Goal: Browse casually

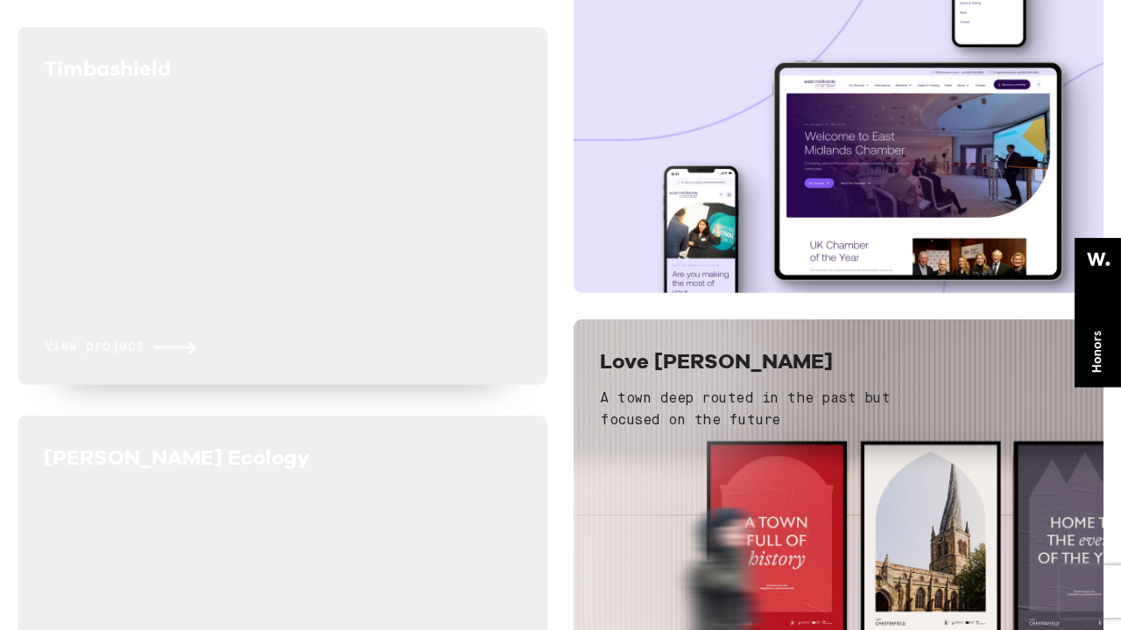
scroll to position [648, 0]
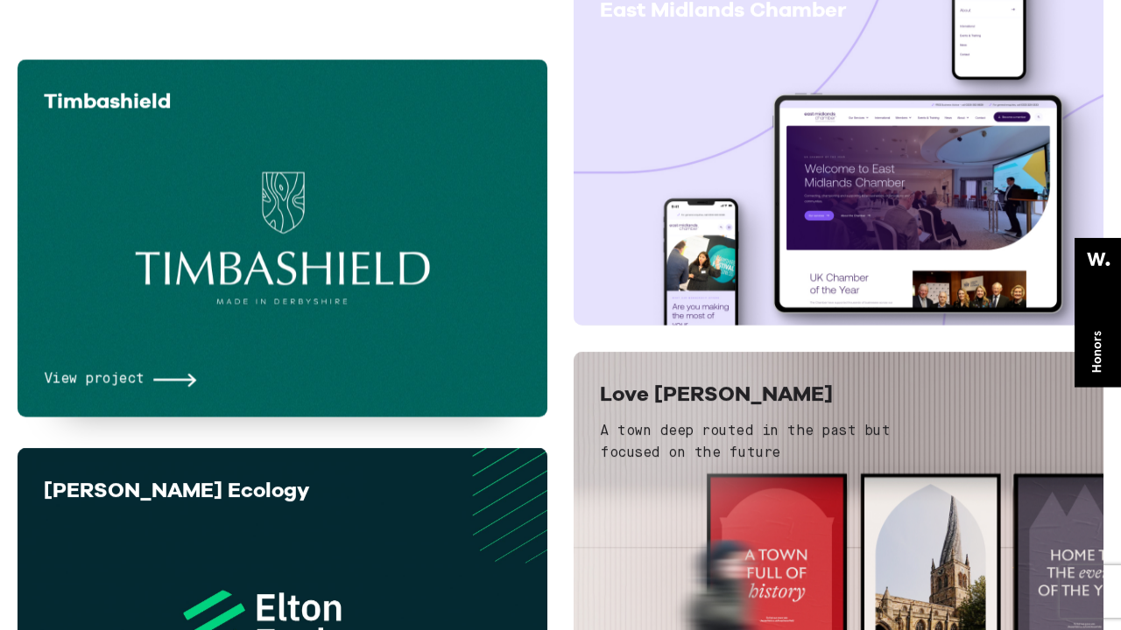
click at [243, 106] on h5 "Timbashield" at bounding box center [197, 102] width 306 height 32
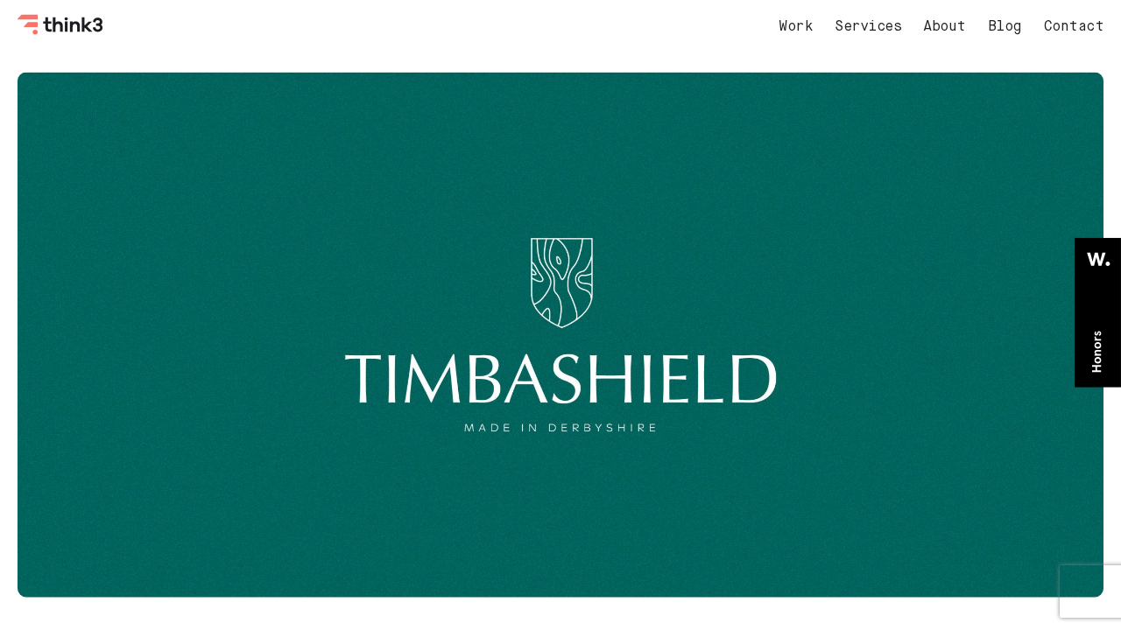
scroll to position [-4, 0]
click at [938, 17] on nav "Work Services About Blog Contact" at bounding box center [923, 27] width 360 height 42
click at [938, 25] on link "About" at bounding box center [944, 27] width 43 height 14
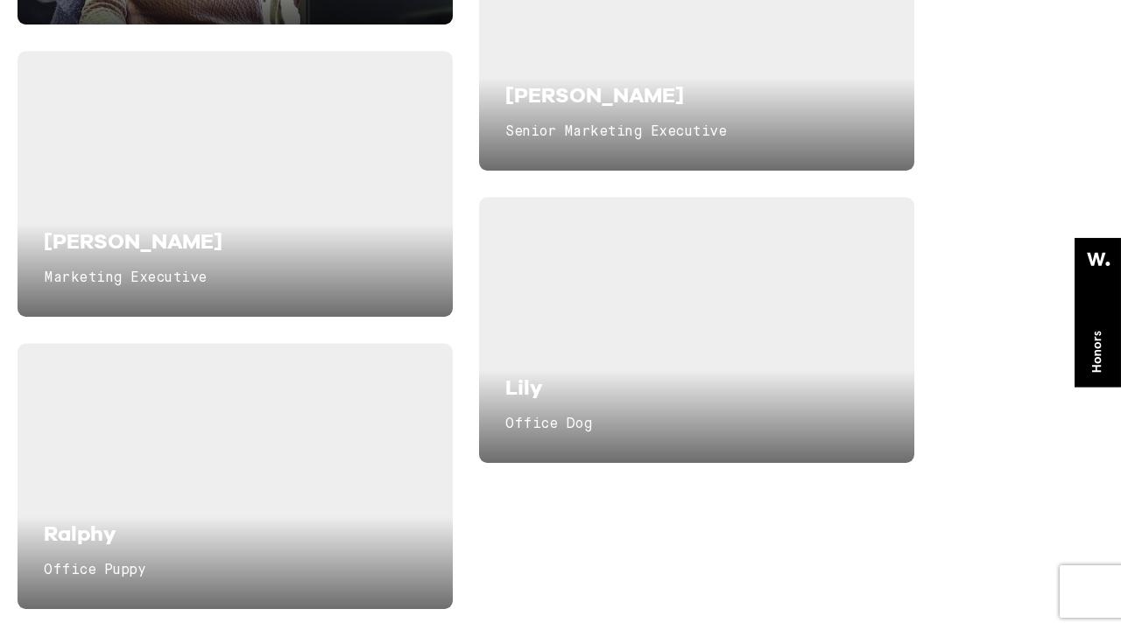
scroll to position [4352, 0]
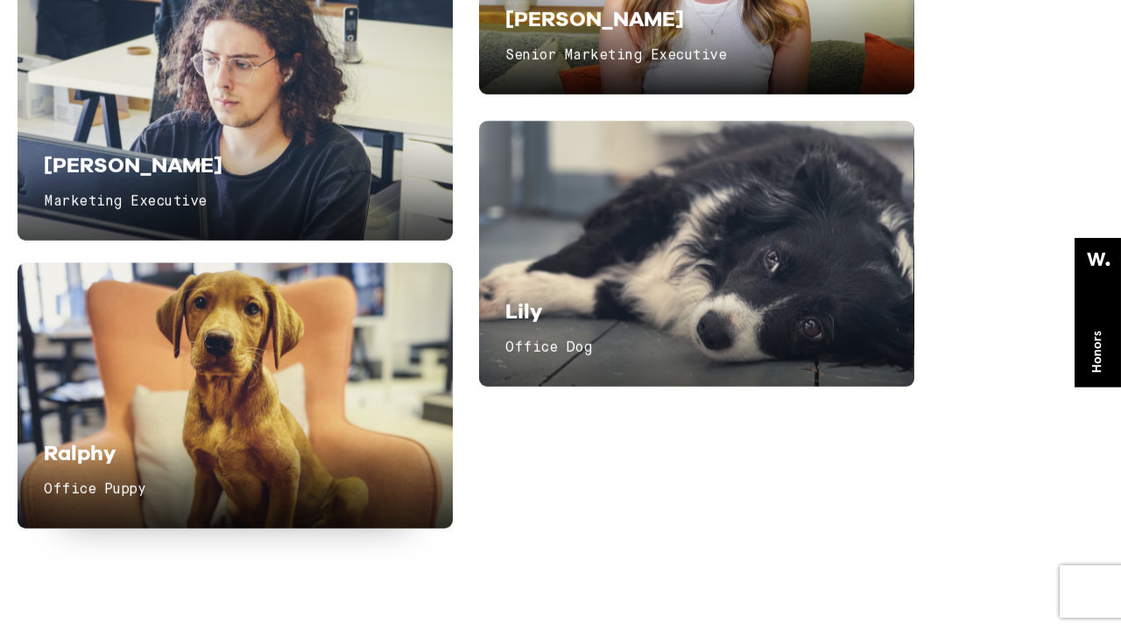
click at [339, 335] on div "Ralphy Office Puppy" at bounding box center [235, 396] width 435 height 266
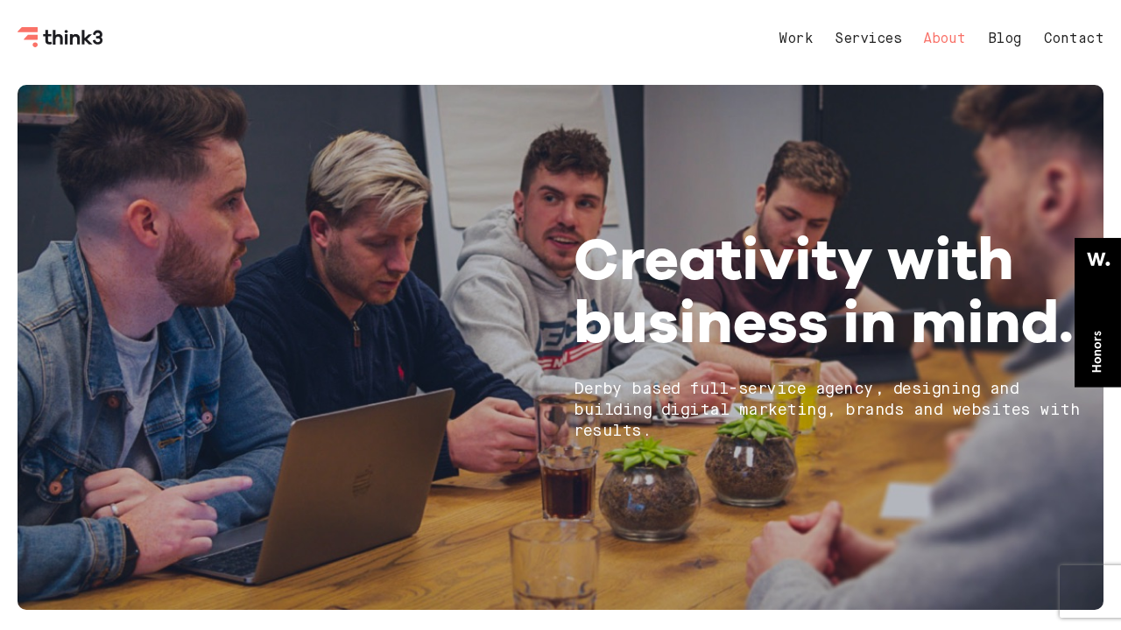
scroll to position [0, 0]
click at [798, 34] on link "Work" at bounding box center [795, 39] width 34 height 14
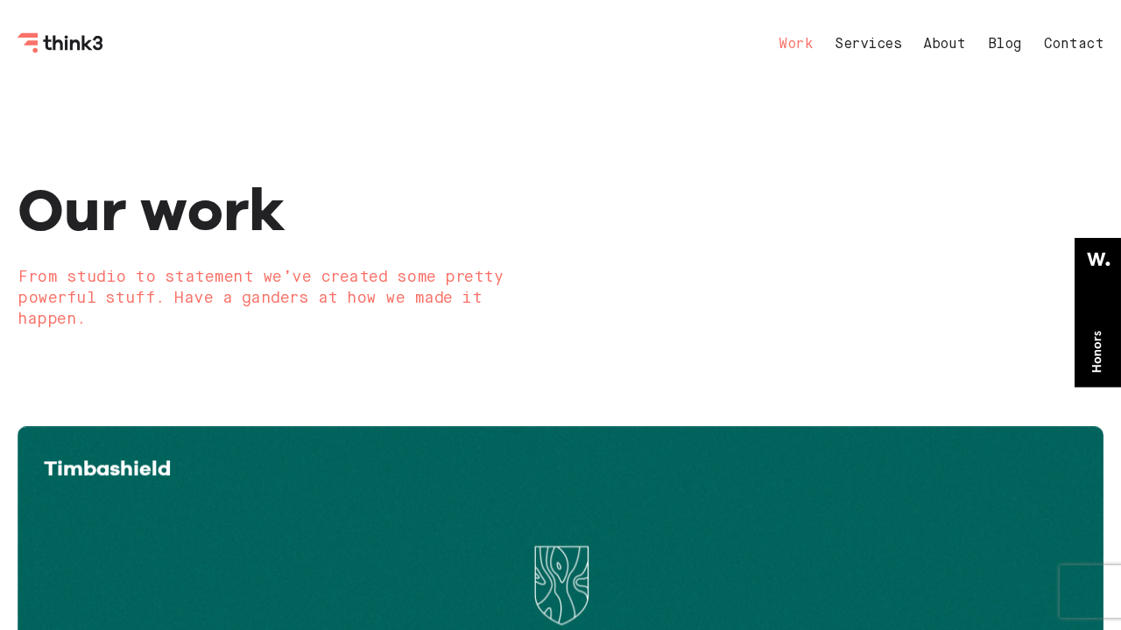
click at [69, 53] on icon "Think3 Logo" at bounding box center [62, 42] width 88 height 21
